Goal: Transaction & Acquisition: Subscribe to service/newsletter

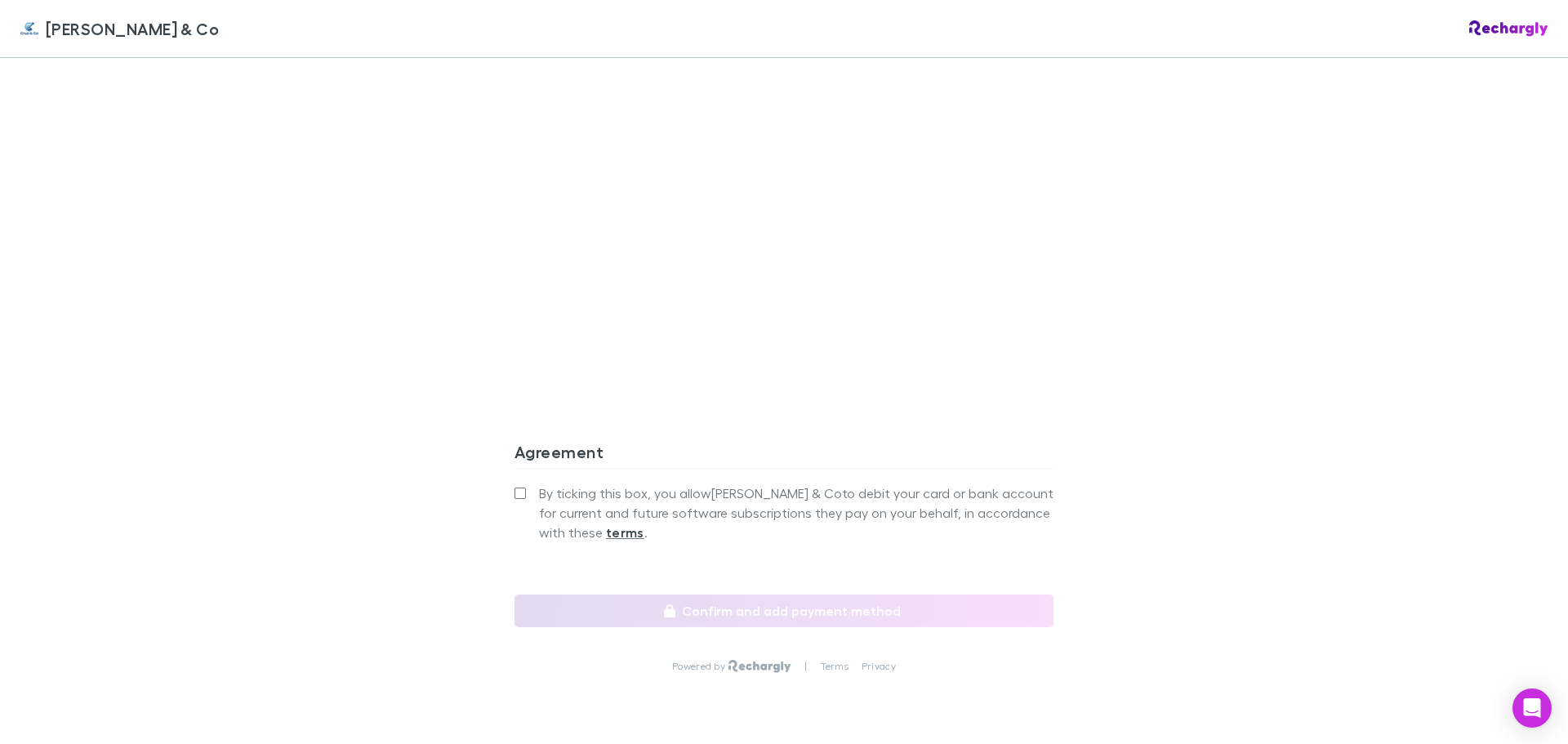
scroll to position [1387, 0]
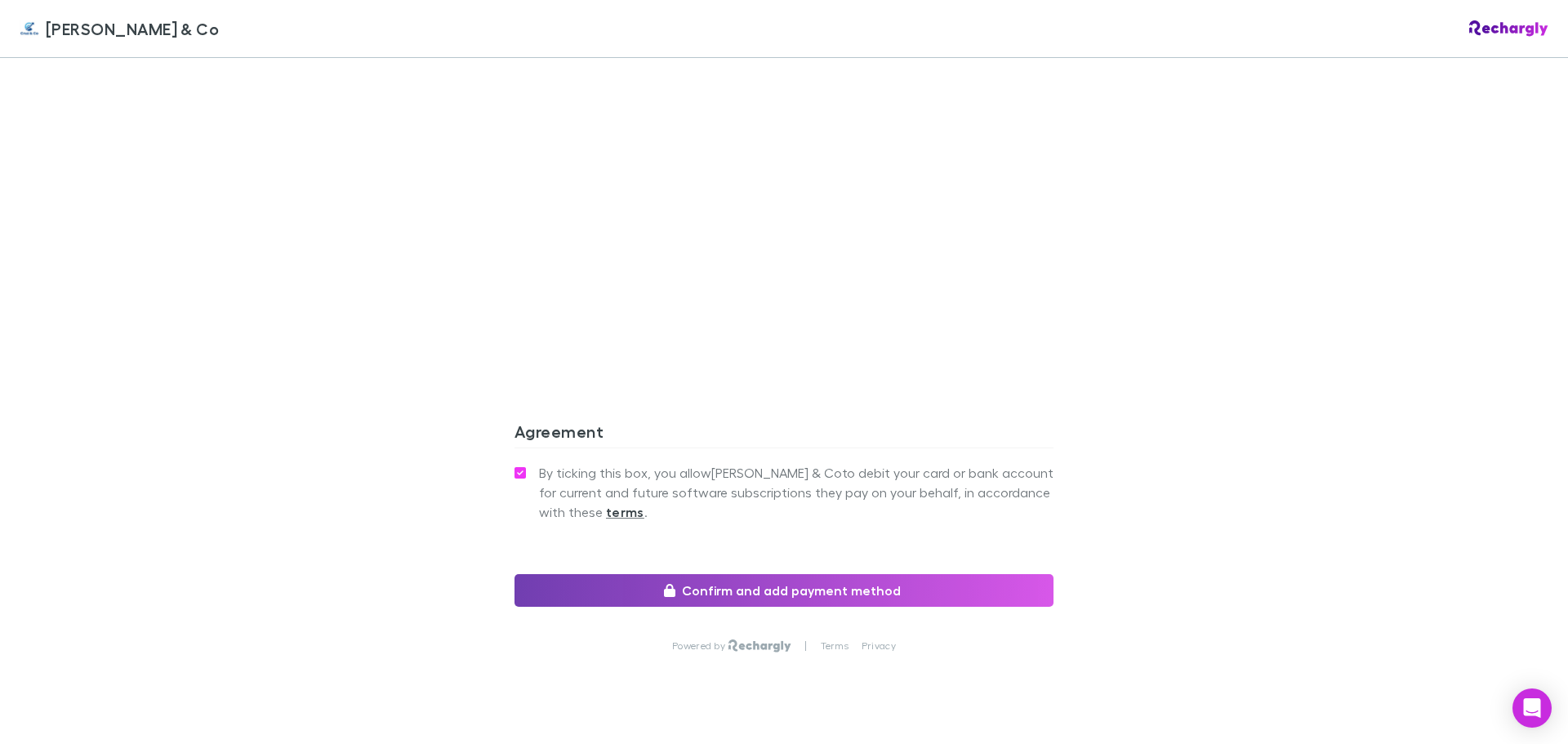
click at [772, 574] on button "Confirm and add payment method" at bounding box center [783, 591] width 539 height 33
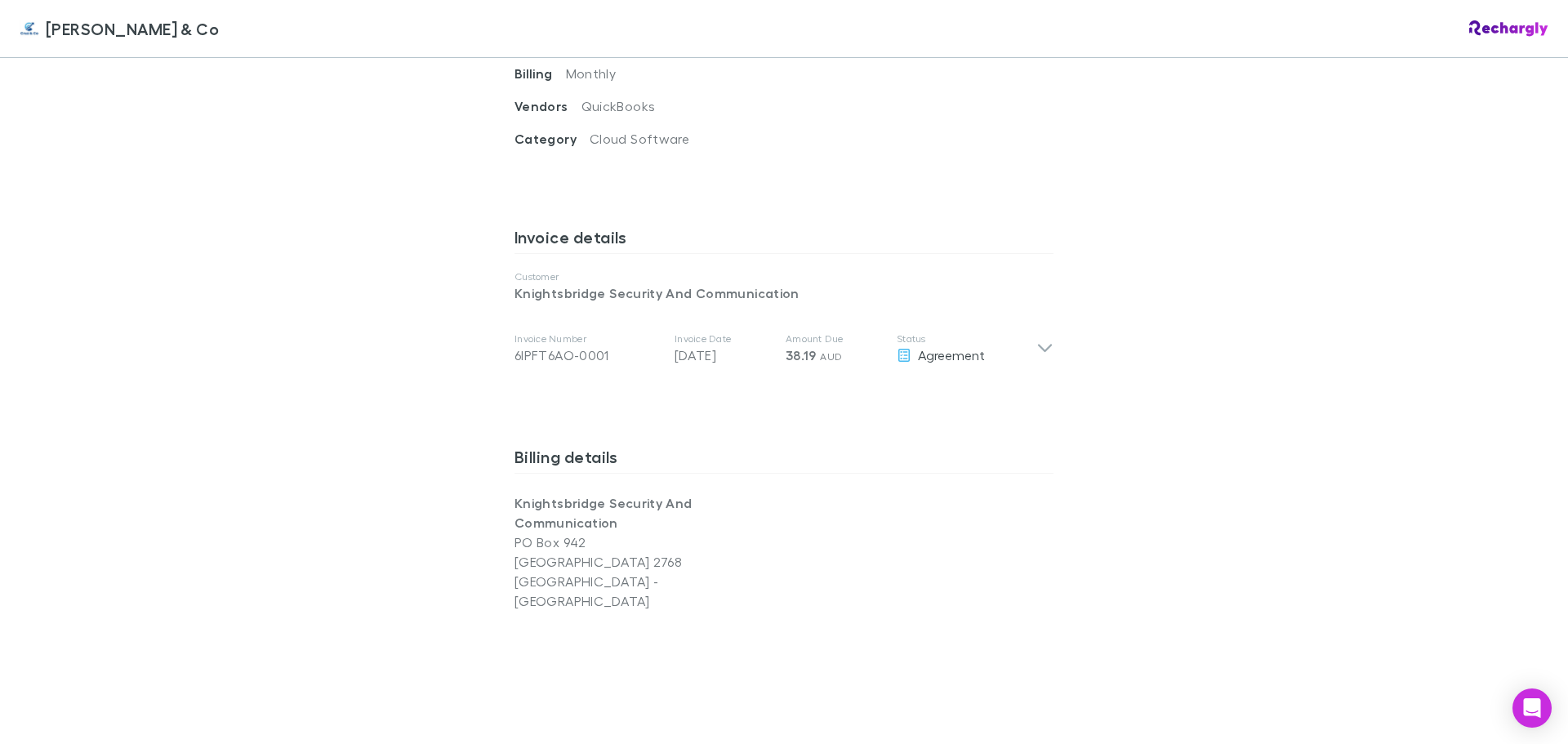
scroll to position [733, 0]
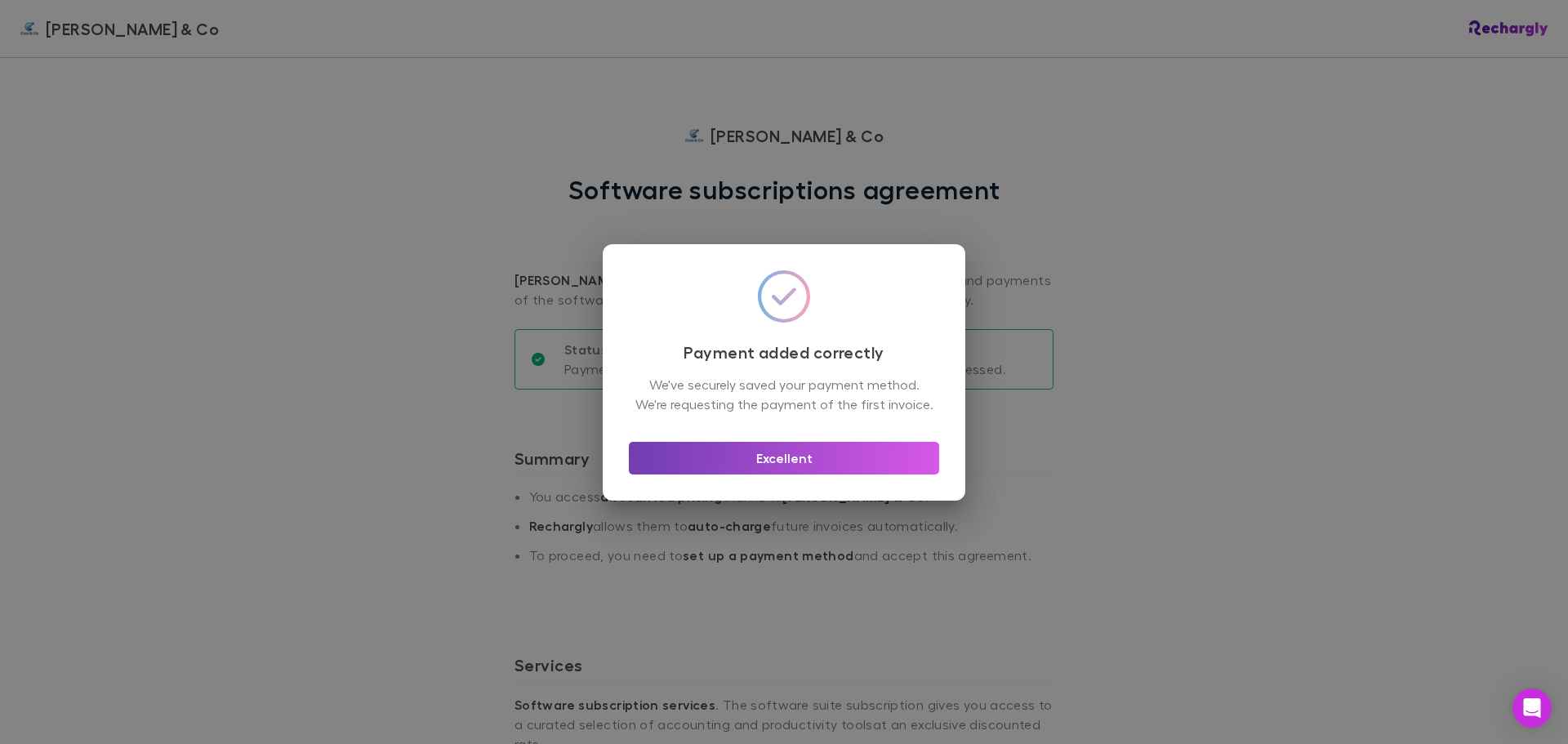
click at [796, 474] on button "Excellent" at bounding box center [783, 458] width 310 height 33
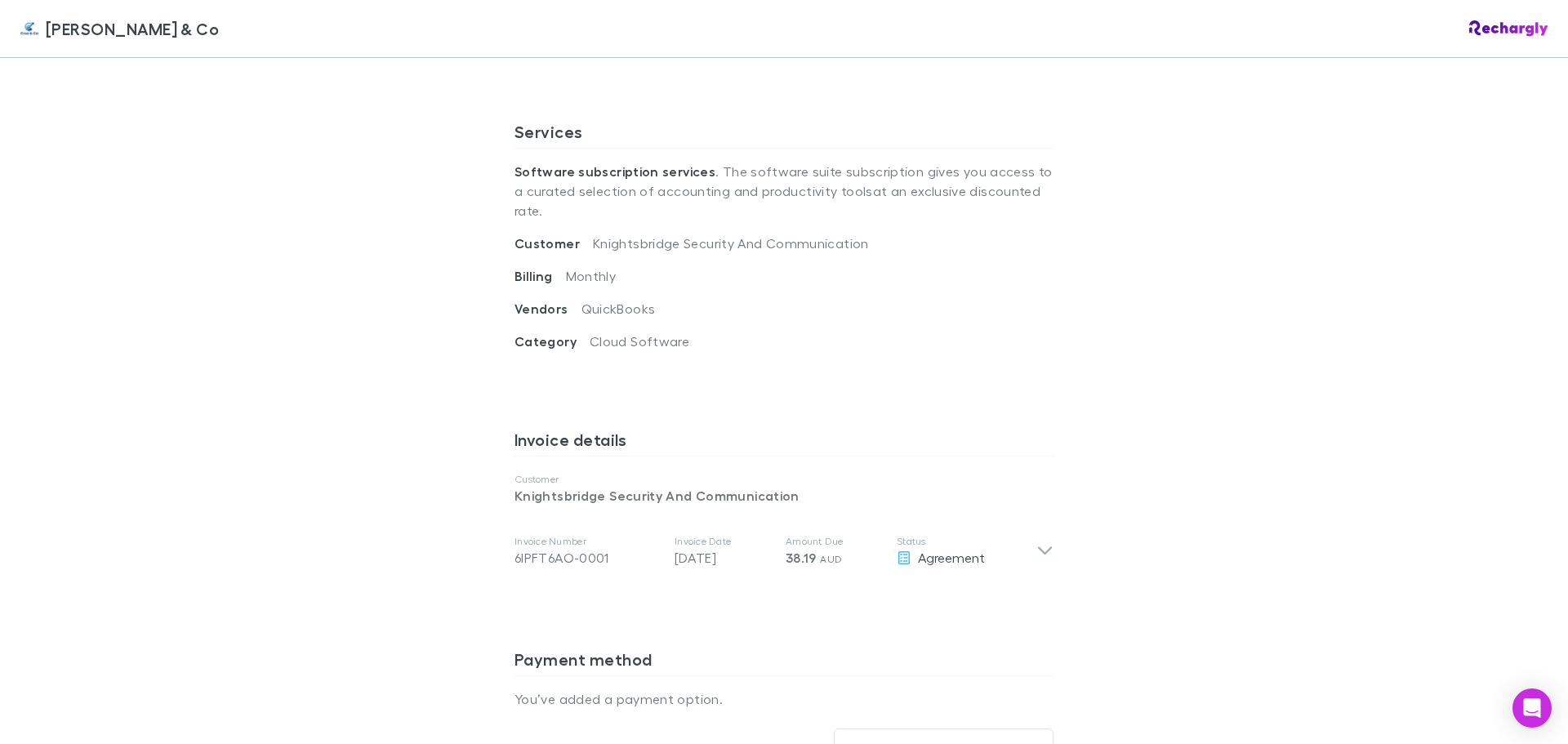
scroll to position [562, 0]
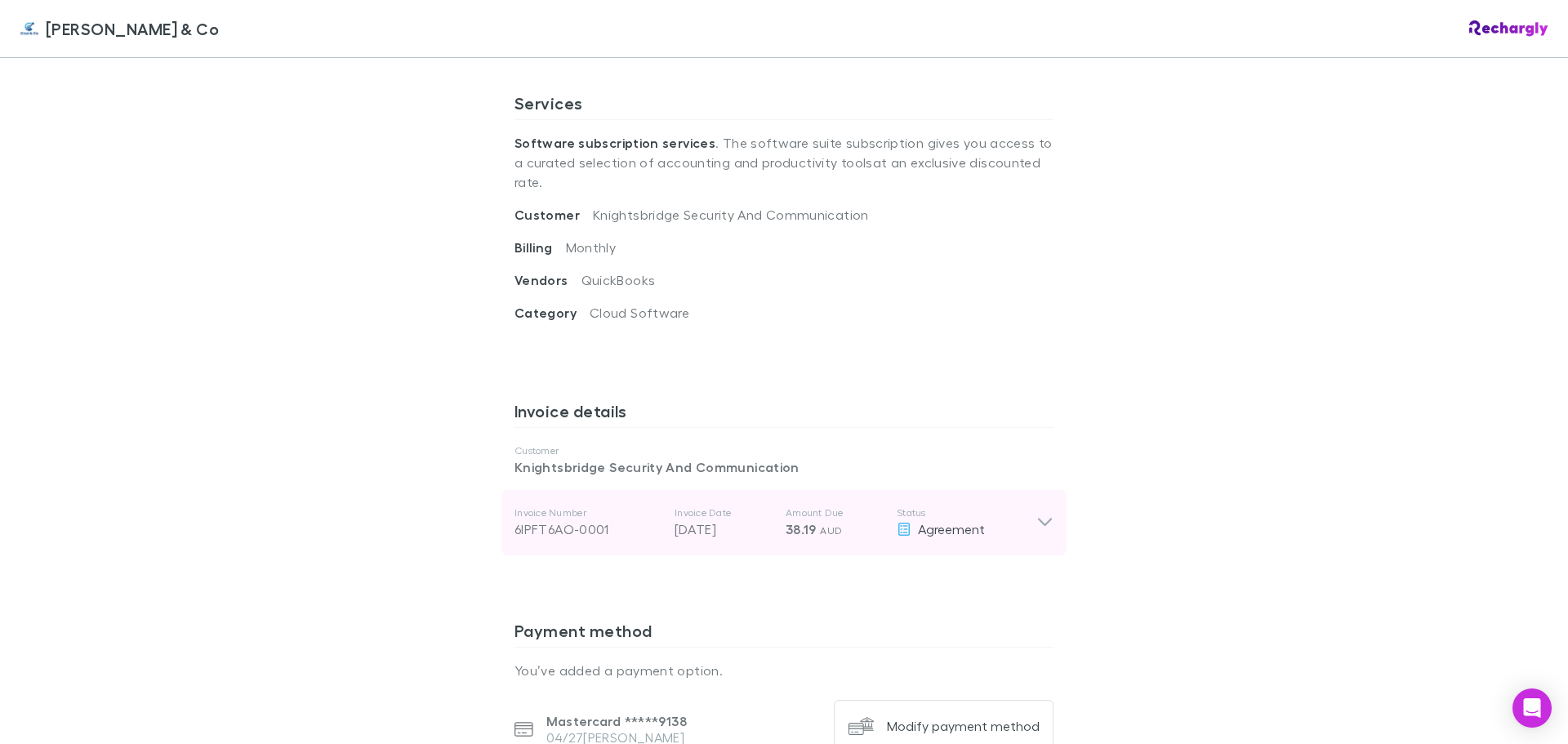
click at [1037, 513] on icon at bounding box center [1045, 523] width 17 height 20
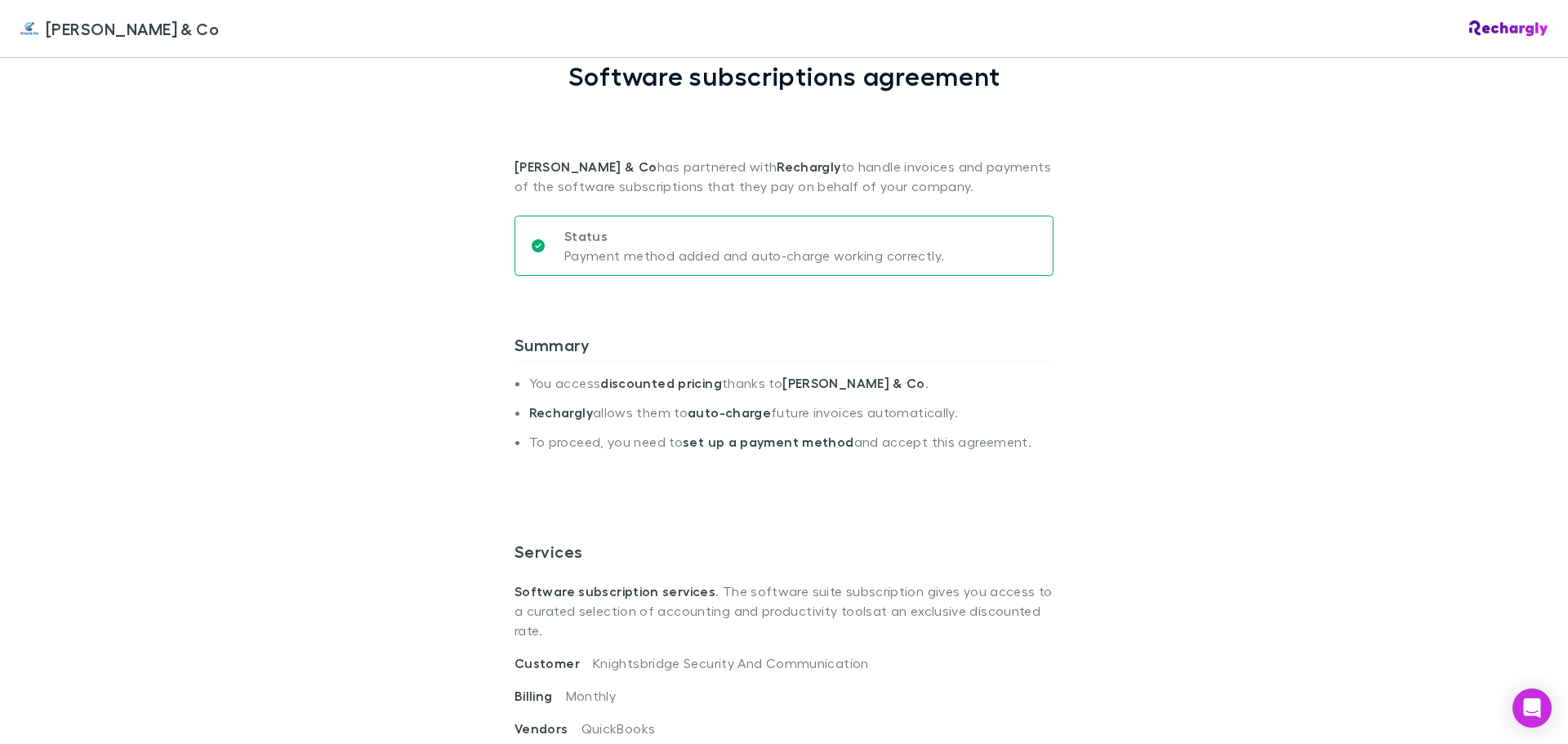
scroll to position [0, 0]
